Goal: Task Accomplishment & Management: Use online tool/utility

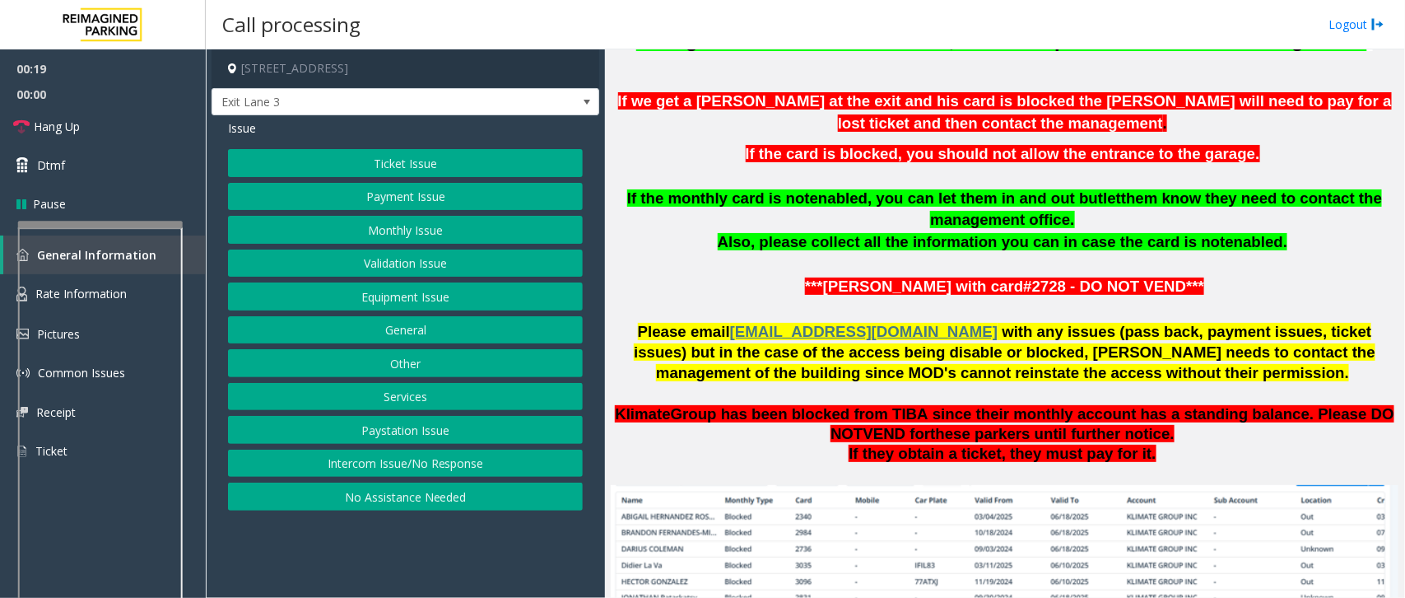
scroll to position [1132, 0]
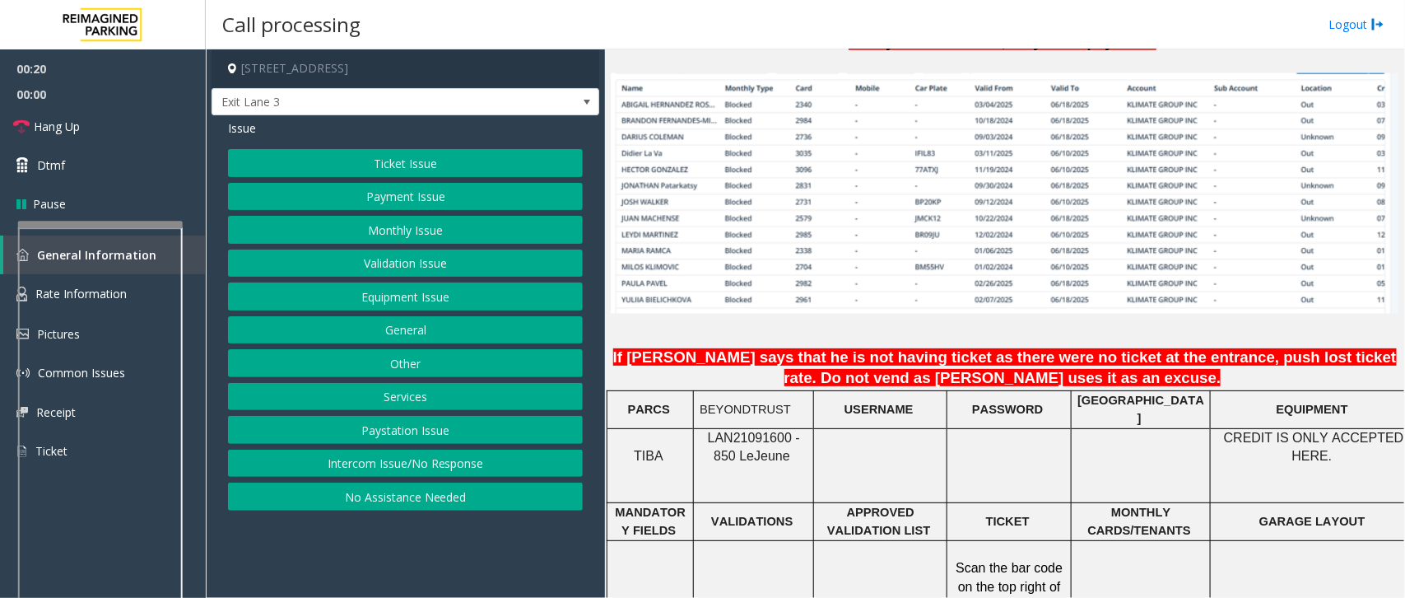
click at [729, 431] on span "LAN21091600 - 850 Le" at bounding box center [754, 447] width 92 height 32
copy span "LAN21091600"
click at [81, 118] on link "Hang Up" at bounding box center [103, 126] width 206 height 39
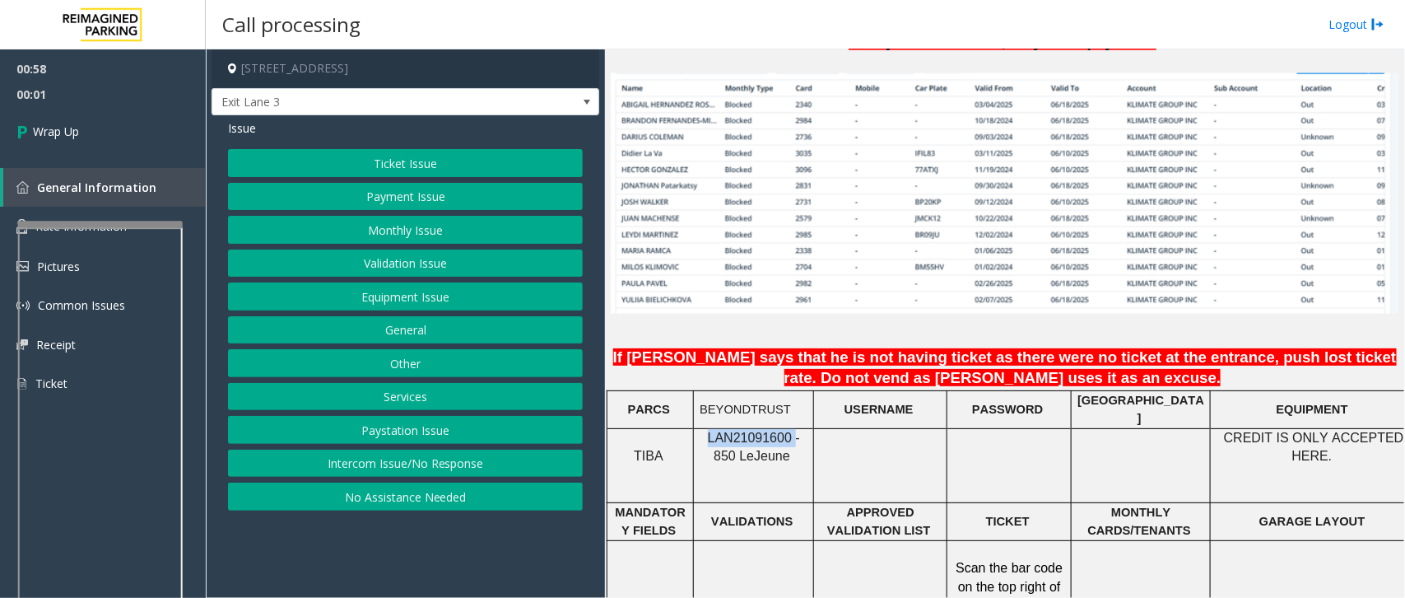
click at [420, 466] on button "Intercom Issue/No Response" at bounding box center [405, 464] width 355 height 28
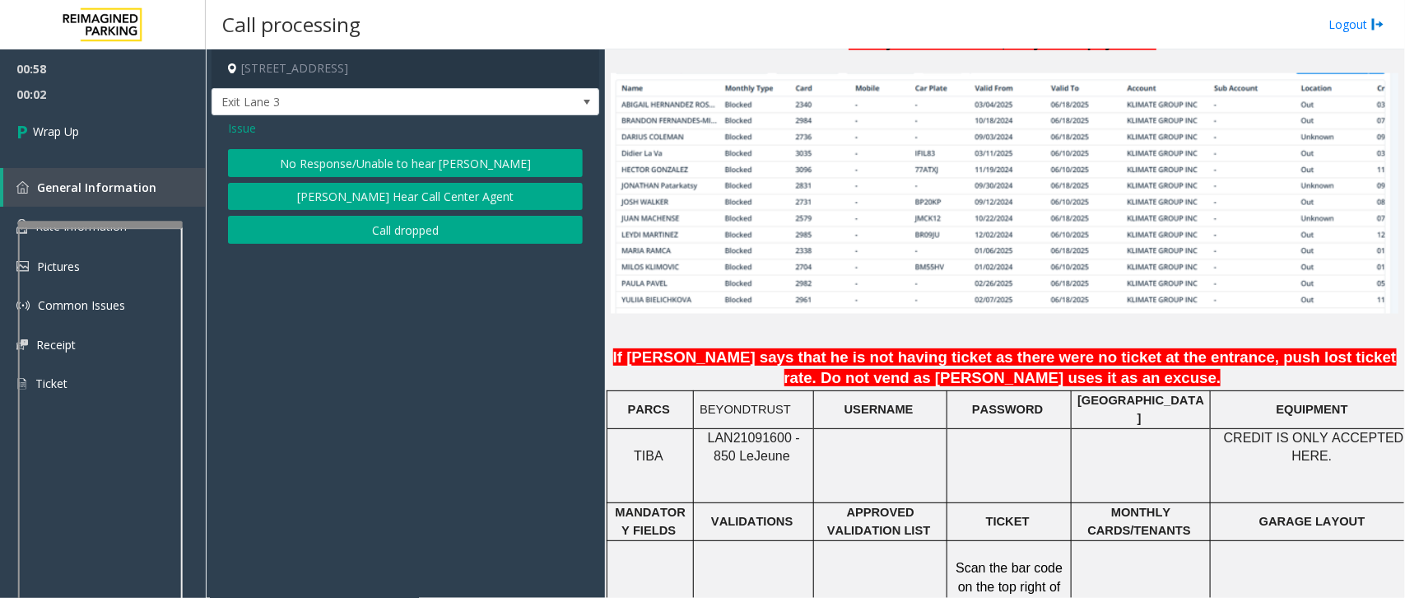
click at [248, 128] on span "Issue" at bounding box center [242, 127] width 28 height 17
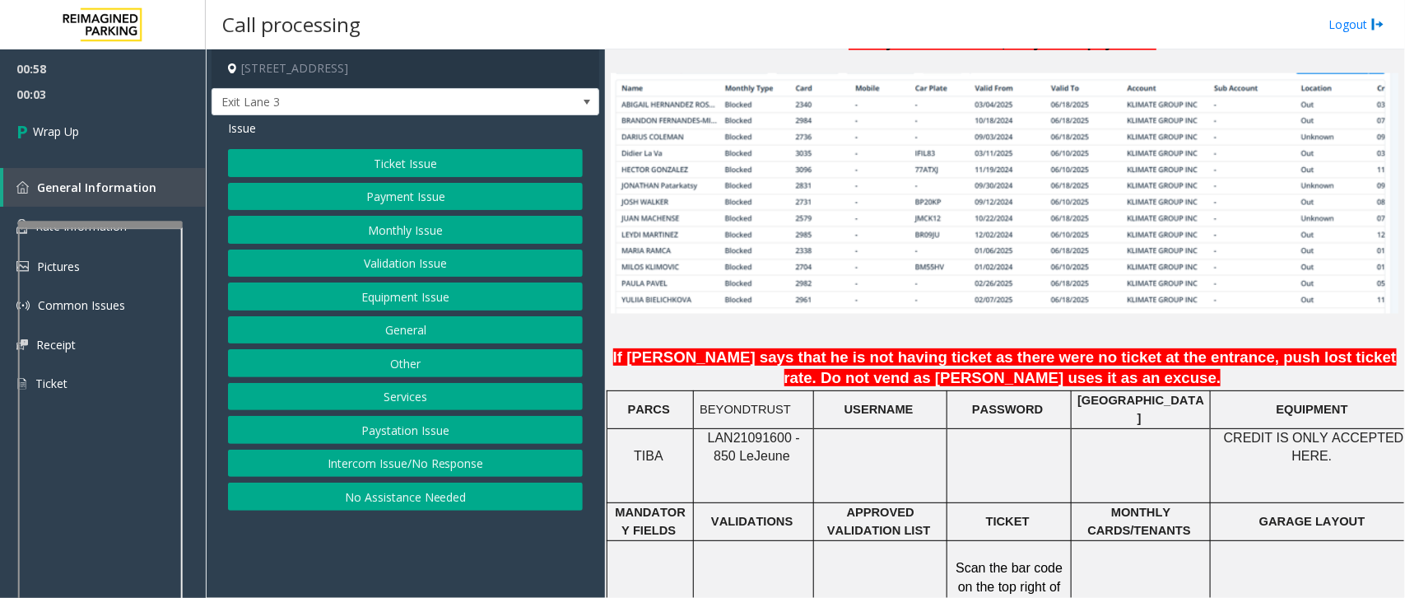
click at [416, 293] on button "Equipment Issue" at bounding box center [405, 296] width 355 height 28
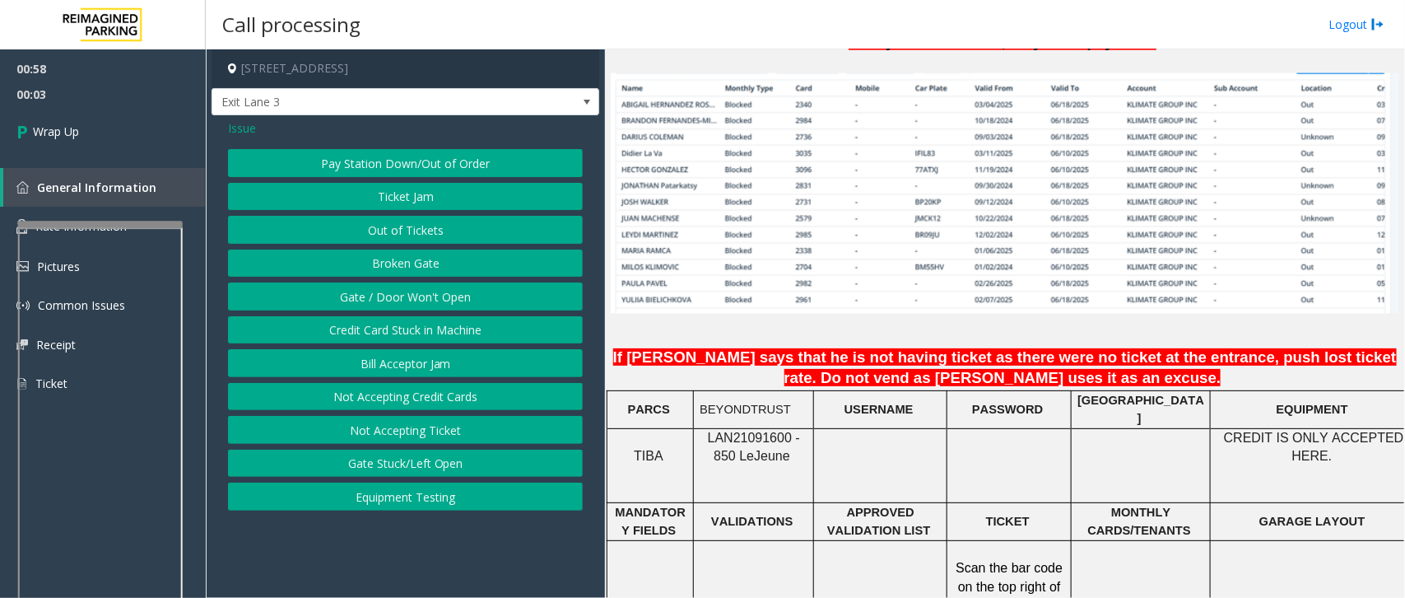
click at [438, 295] on button "Gate / Door Won't Open" at bounding box center [405, 296] width 355 height 28
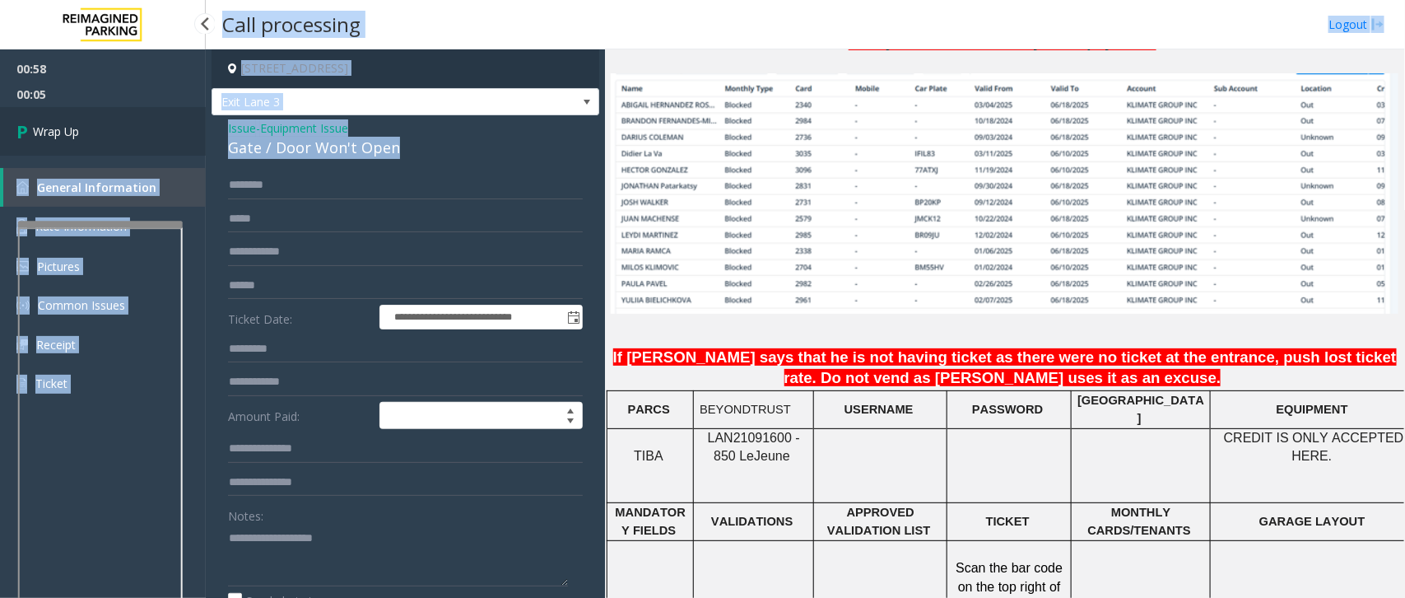
drag, startPoint x: 400, startPoint y: 150, endPoint x: 204, endPoint y: 116, distance: 198.8
click at [204, 116] on app-root "**********" at bounding box center [702, 299] width 1405 height 598
click at [380, 140] on div "Gate / Door Won't Open" at bounding box center [405, 148] width 355 height 22
click at [430, 159] on div "Gate / Door Won't Open" at bounding box center [405, 148] width 355 height 22
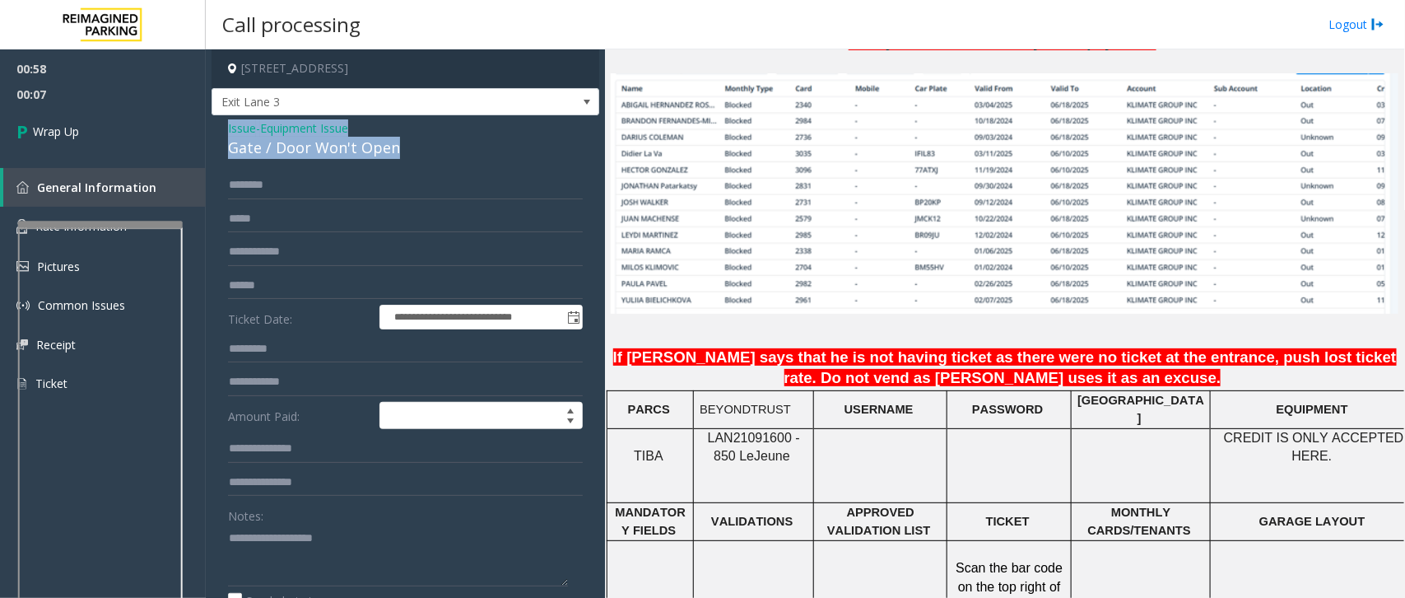
drag, startPoint x: 421, startPoint y: 159, endPoint x: 211, endPoint y: 133, distance: 211.5
click at [212, 132] on div "**********" at bounding box center [406, 523] width 388 height 817
click at [445, 566] on textarea at bounding box center [398, 555] width 340 height 62
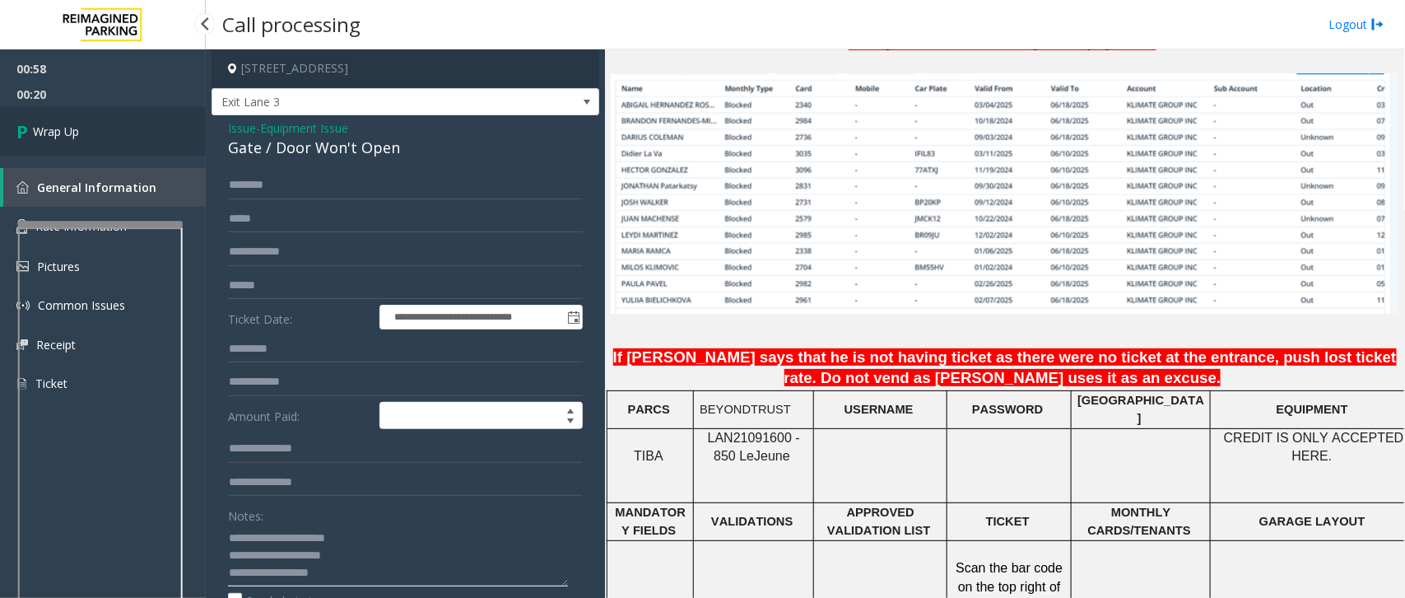
type textarea "**********"
click at [47, 121] on link "Wrap Up" at bounding box center [103, 131] width 206 height 49
